Goal: Task Accomplishment & Management: Manage account settings

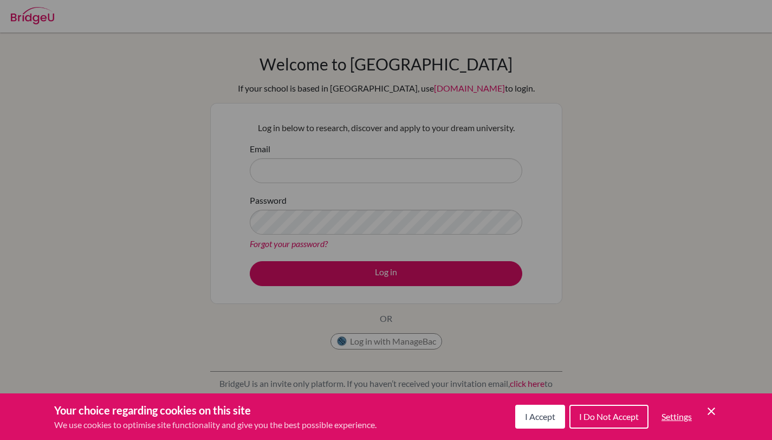
click at [709, 408] on icon "Cookie Control Close Icon" at bounding box center [710, 410] width 13 height 13
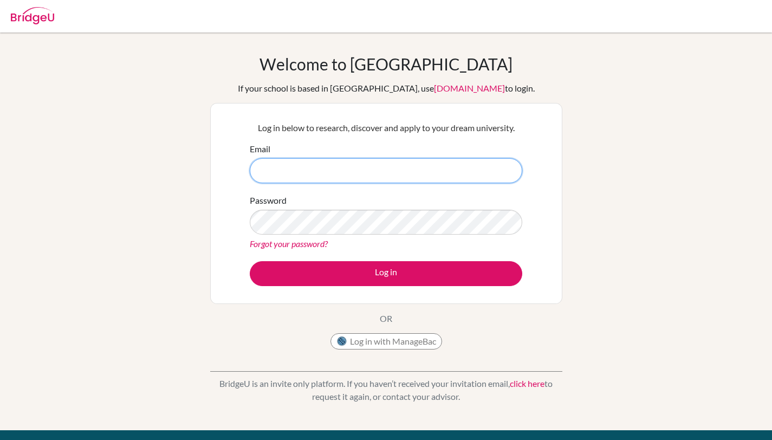
click at [397, 164] on input "Email" at bounding box center [386, 170] width 272 height 25
type input "[PERSON_NAME][EMAIL_ADDRESS][DOMAIN_NAME]"
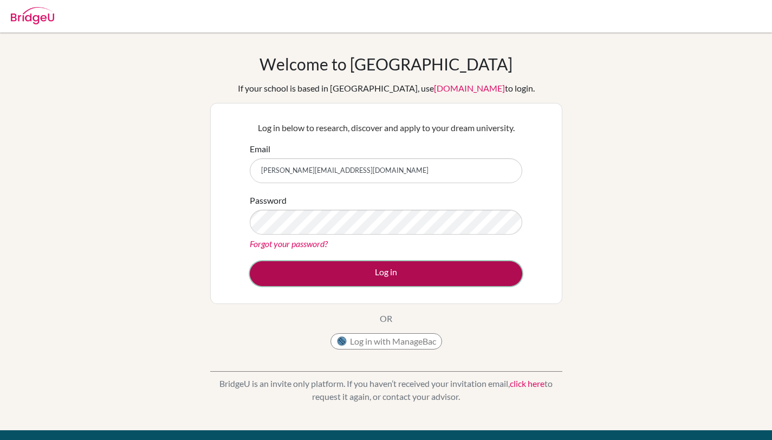
click at [336, 275] on button "Log in" at bounding box center [386, 273] width 272 height 25
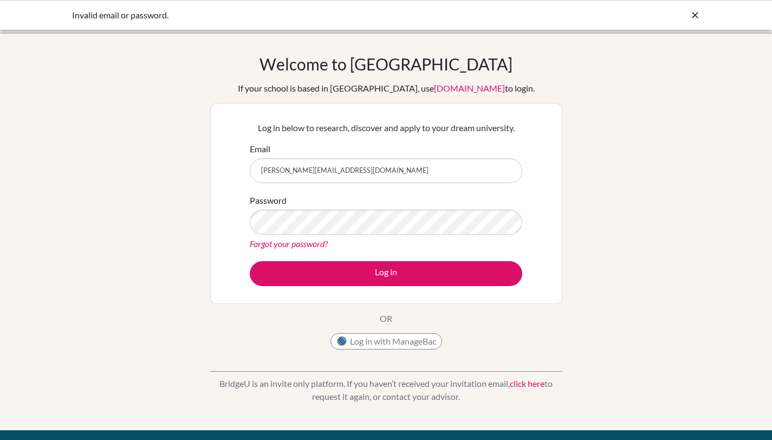
click at [315, 241] on link "Forgot your password?" at bounding box center [289, 243] width 78 height 10
click at [401, 168] on input "[PERSON_NAME][EMAIL_ADDRESS][DOMAIN_NAME]" at bounding box center [386, 170] width 272 height 25
type input "shawn.samsonraj@students.hope.edu.kh"
click at [250, 261] on button "Log in" at bounding box center [386, 273] width 272 height 25
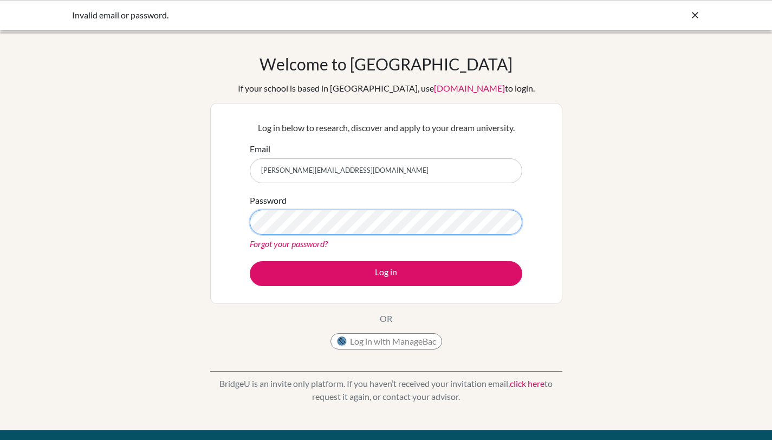
click at [250, 261] on button "Log in" at bounding box center [386, 273] width 272 height 25
click at [294, 244] on link "Forgot your password?" at bounding box center [289, 243] width 78 height 10
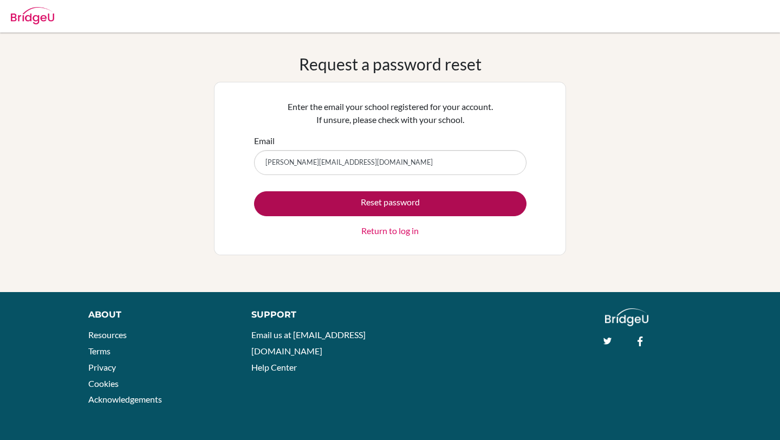
type input "[PERSON_NAME][EMAIL_ADDRESS][DOMAIN_NAME]"
click at [405, 205] on button "Reset password" at bounding box center [390, 203] width 272 height 25
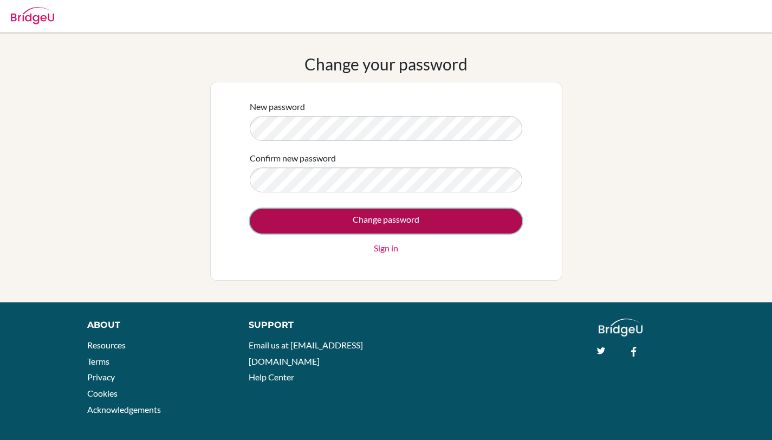
click at [389, 214] on input "Change password" at bounding box center [386, 220] width 272 height 25
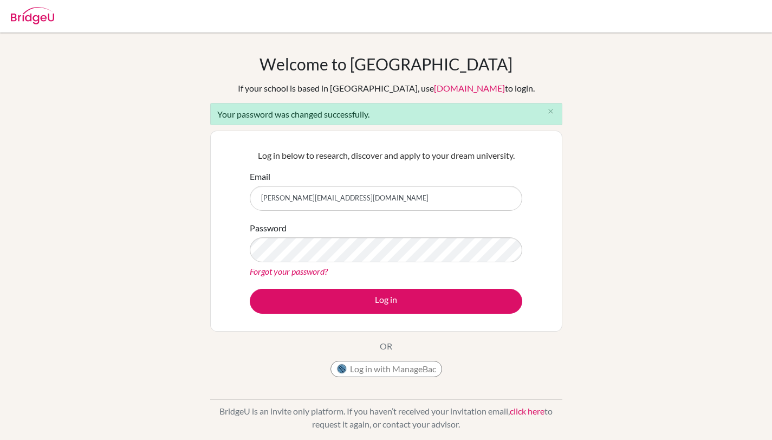
type input "[PERSON_NAME][EMAIL_ADDRESS][DOMAIN_NAME]"
click at [250, 289] on button "Log in" at bounding box center [386, 301] width 272 height 25
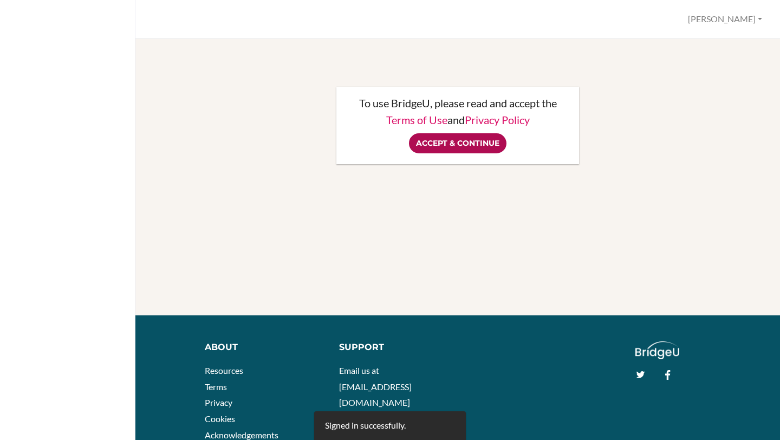
click at [473, 137] on input "Accept & Continue" at bounding box center [457, 143] width 97 height 20
